Goal: Task Accomplishment & Management: Use online tool/utility

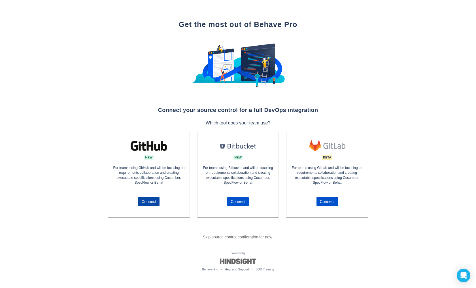
click at [149, 200] on span "Connect" at bounding box center [148, 201] width 15 height 9
click at [153, 199] on span "Connect" at bounding box center [148, 201] width 15 height 9
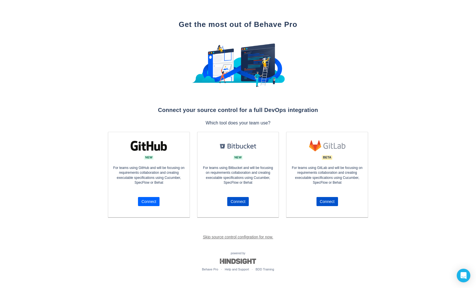
click at [153, 199] on span "Connect" at bounding box center [148, 201] width 15 height 9
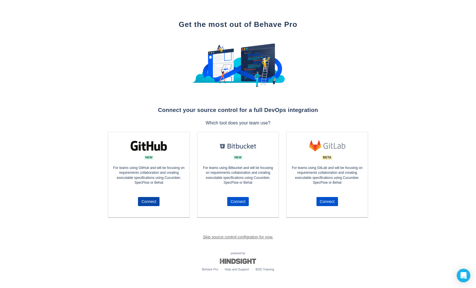
click at [153, 199] on span "Connect" at bounding box center [148, 201] width 15 height 9
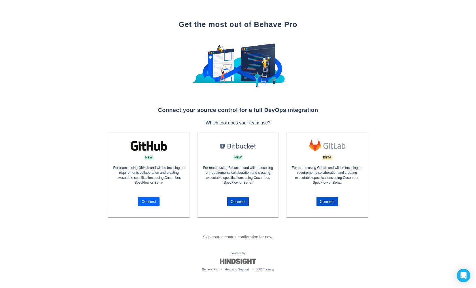
click at [153, 199] on span "Connect" at bounding box center [148, 201] width 15 height 9
drag, startPoint x: 153, startPoint y: 199, endPoint x: 149, endPoint y: 201, distance: 4.9
click at [149, 201] on span "Connect" at bounding box center [148, 201] width 15 height 9
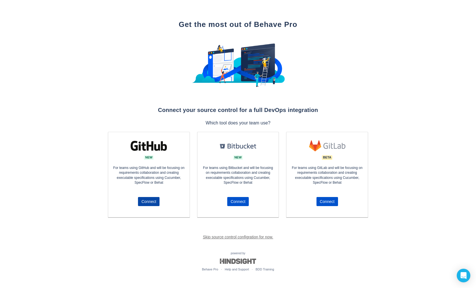
click at [149, 201] on span "Connect" at bounding box center [148, 201] width 15 height 9
click at [219, 236] on link "Skip source control configration for now." at bounding box center [238, 236] width 70 height 5
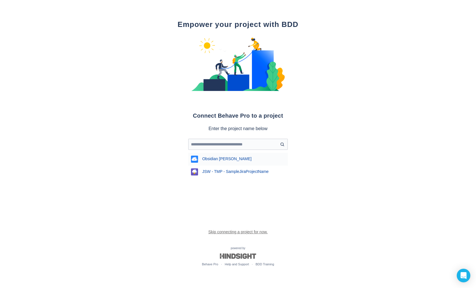
click at [217, 159] on div "Obsidian Gantt" at bounding box center [238, 159] width 100 height 13
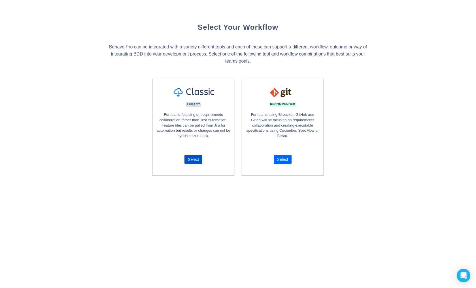
click at [280, 160] on span "Select" at bounding box center [282, 159] width 11 height 9
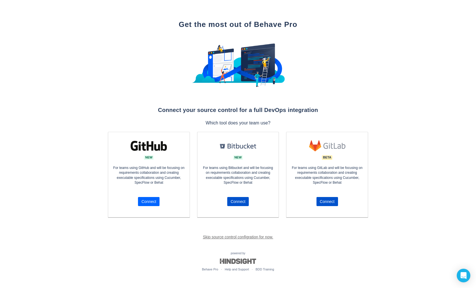
click at [145, 200] on span "Connect" at bounding box center [148, 201] width 15 height 9
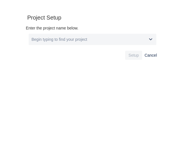
scroll to position [142, 176]
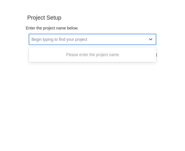
click at [67, 41] on div "Begin typing to find your project" at bounding box center [58, 40] width 55 height 6
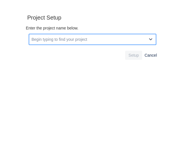
click at [89, 40] on div "Begin typing to find your project" at bounding box center [87, 39] width 117 height 9
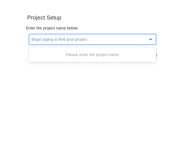
type input "*"
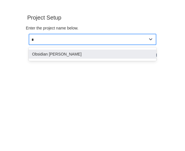
click at [59, 56] on div "Obsidian Gantt" at bounding box center [92, 54] width 127 height 9
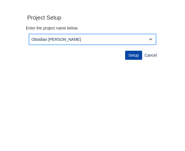
click at [134, 57] on span "Setup" at bounding box center [133, 55] width 10 height 9
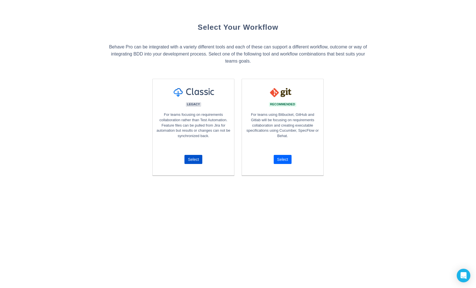
click at [283, 159] on span "Select" at bounding box center [282, 159] width 11 height 9
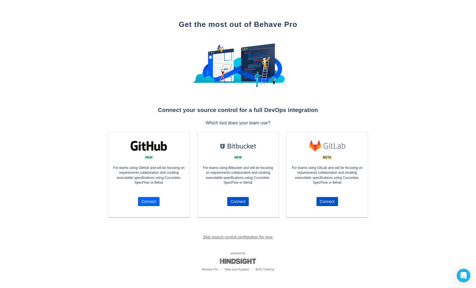
click at [148, 200] on span "Connect" at bounding box center [148, 201] width 15 height 9
click at [54, 84] on div "Get the most out of Behave Pro Connect your source control for a full DevOps in…" at bounding box center [238, 140] width 476 height 281
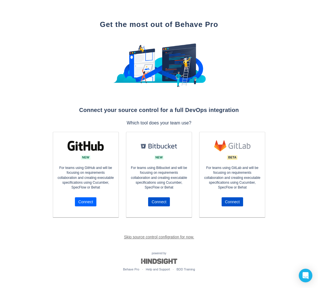
click at [89, 200] on span "Connect" at bounding box center [85, 201] width 15 height 9
click at [85, 201] on span "Connect" at bounding box center [85, 201] width 15 height 9
click at [86, 201] on span "Connect" at bounding box center [85, 201] width 15 height 9
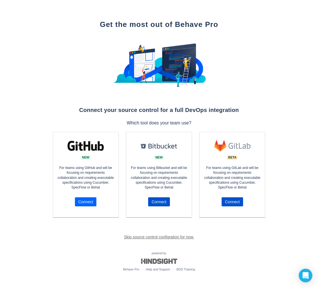
click at [86, 201] on span "Connect" at bounding box center [85, 201] width 15 height 9
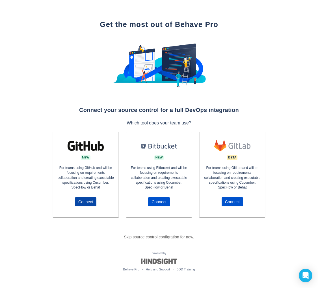
click at [86, 201] on span "Connect" at bounding box center [85, 201] width 15 height 9
click at [82, 199] on span "Connect" at bounding box center [85, 201] width 15 height 9
